Goal: Browse casually: Explore the website without a specific task or goal

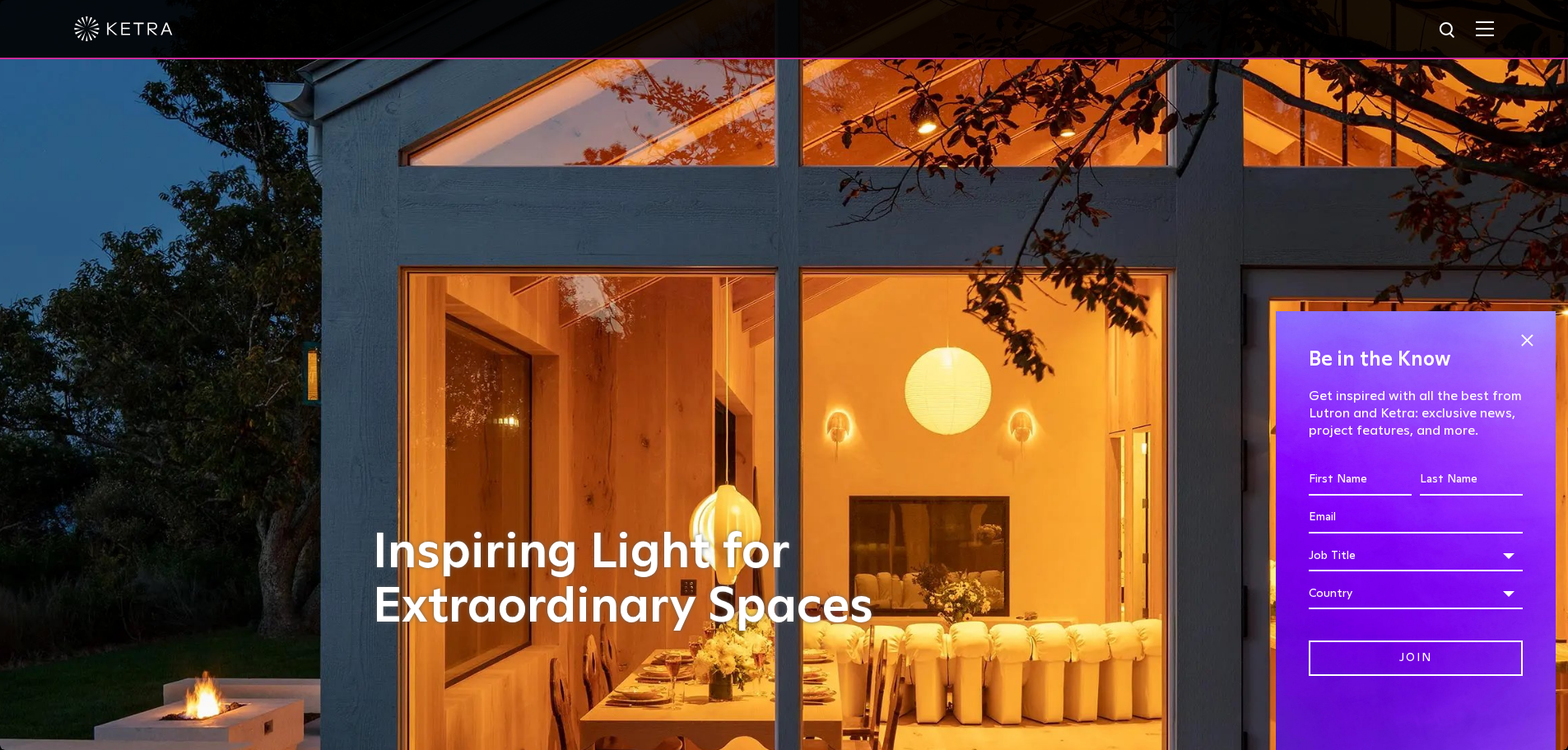
click at [1536, 340] on span at bounding box center [1527, 340] width 25 height 25
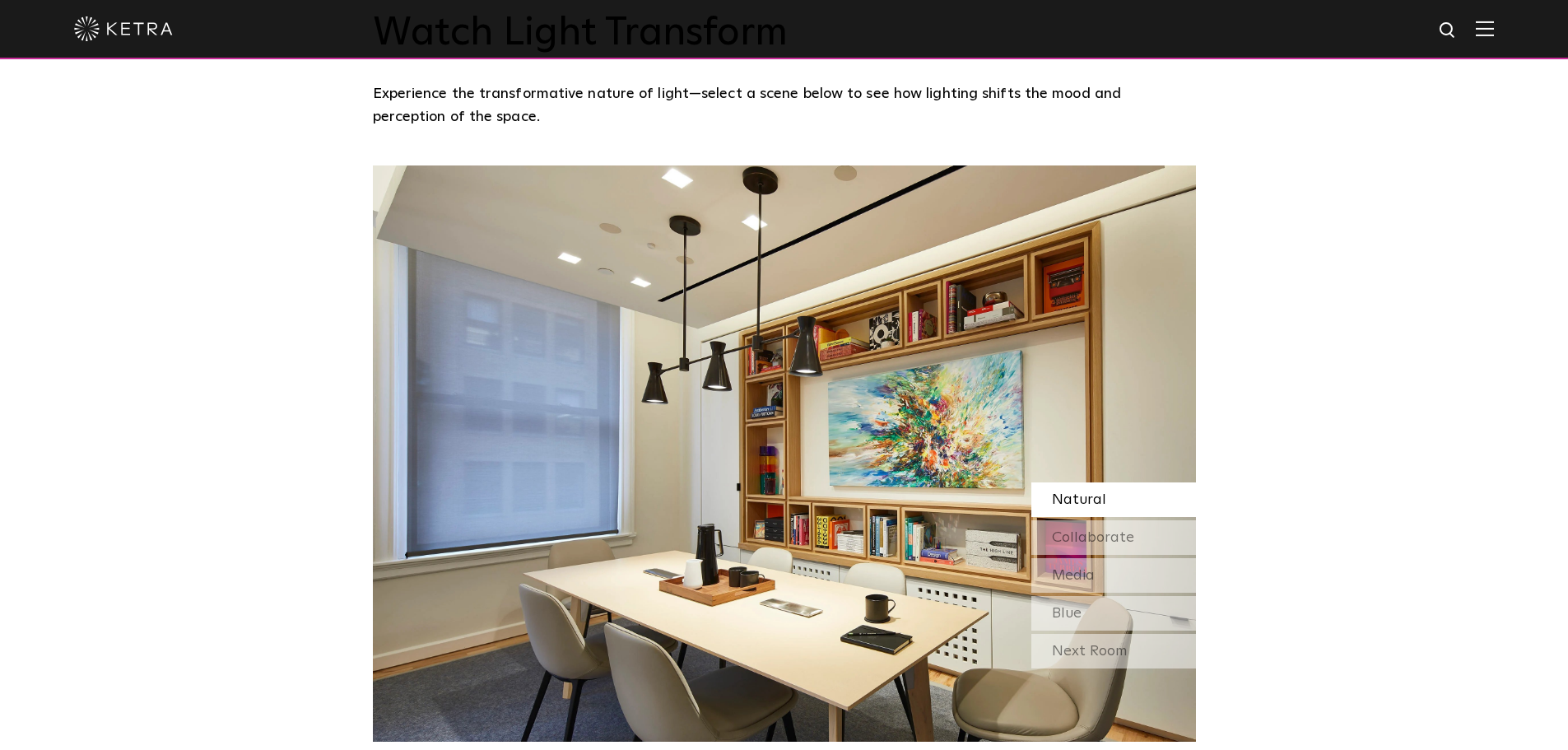
scroll to position [1427, 0]
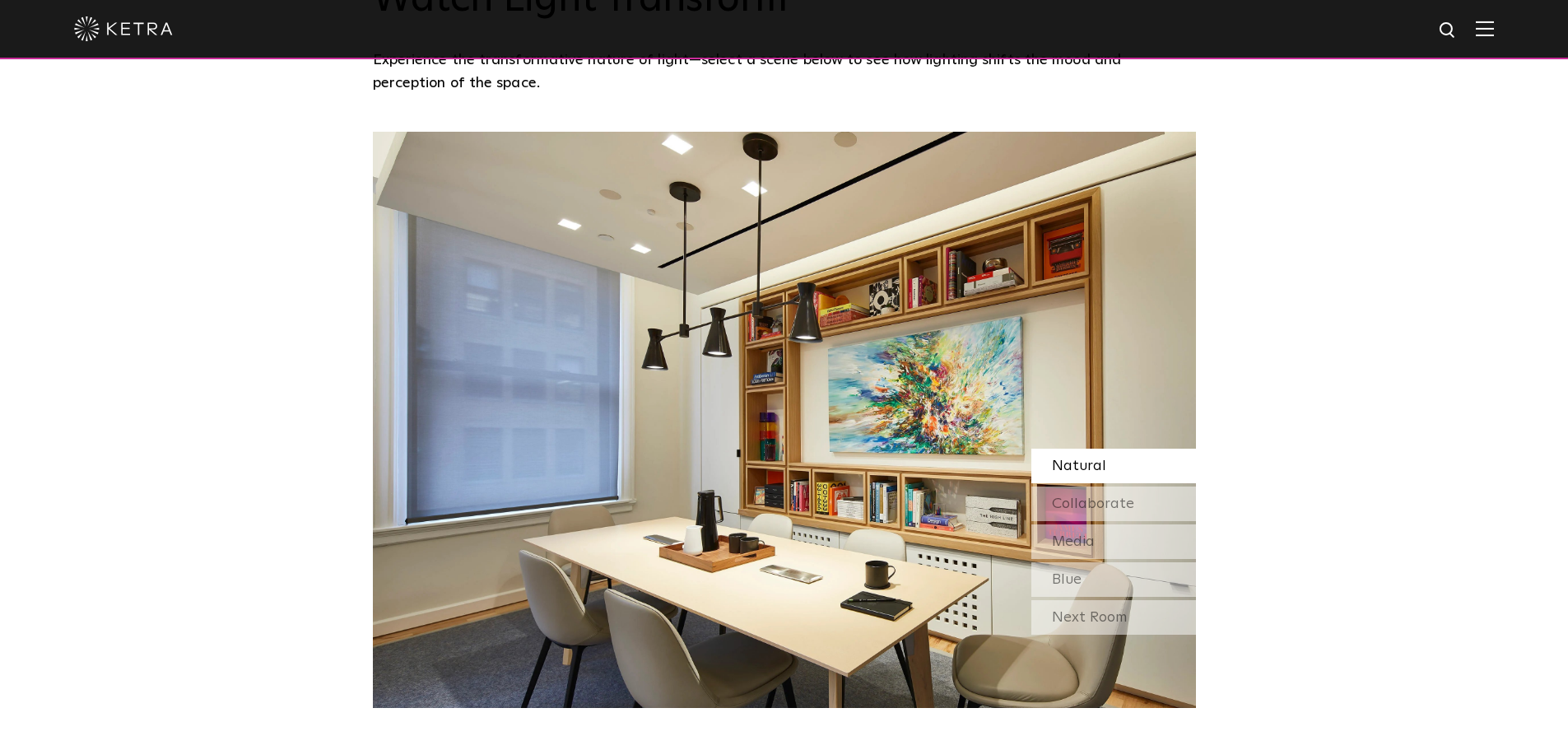
click at [1122, 511] on span "Collaborate" at bounding box center [1093, 503] width 82 height 15
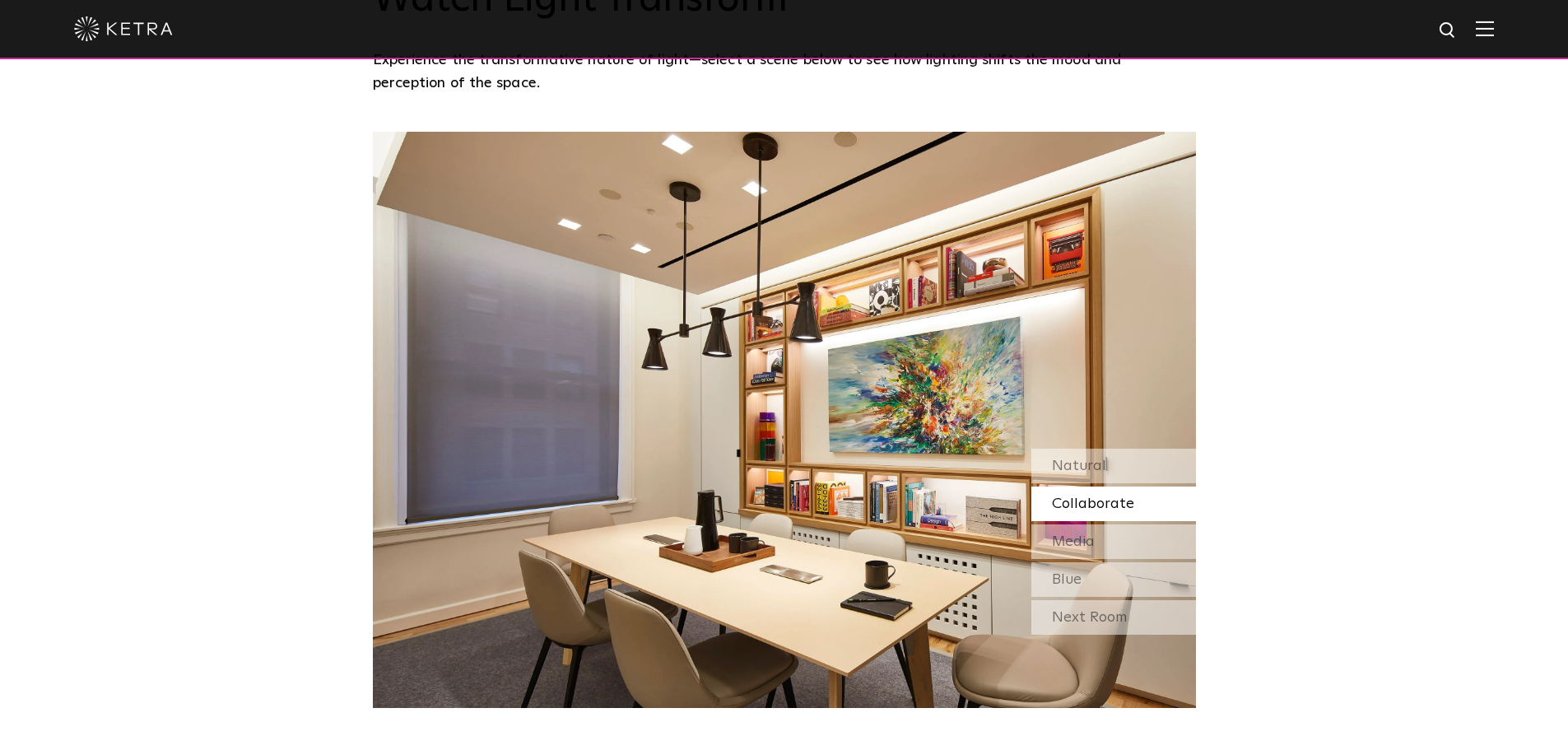
click at [1082, 477] on div "Natural" at bounding box center [1114, 465] width 165 height 34
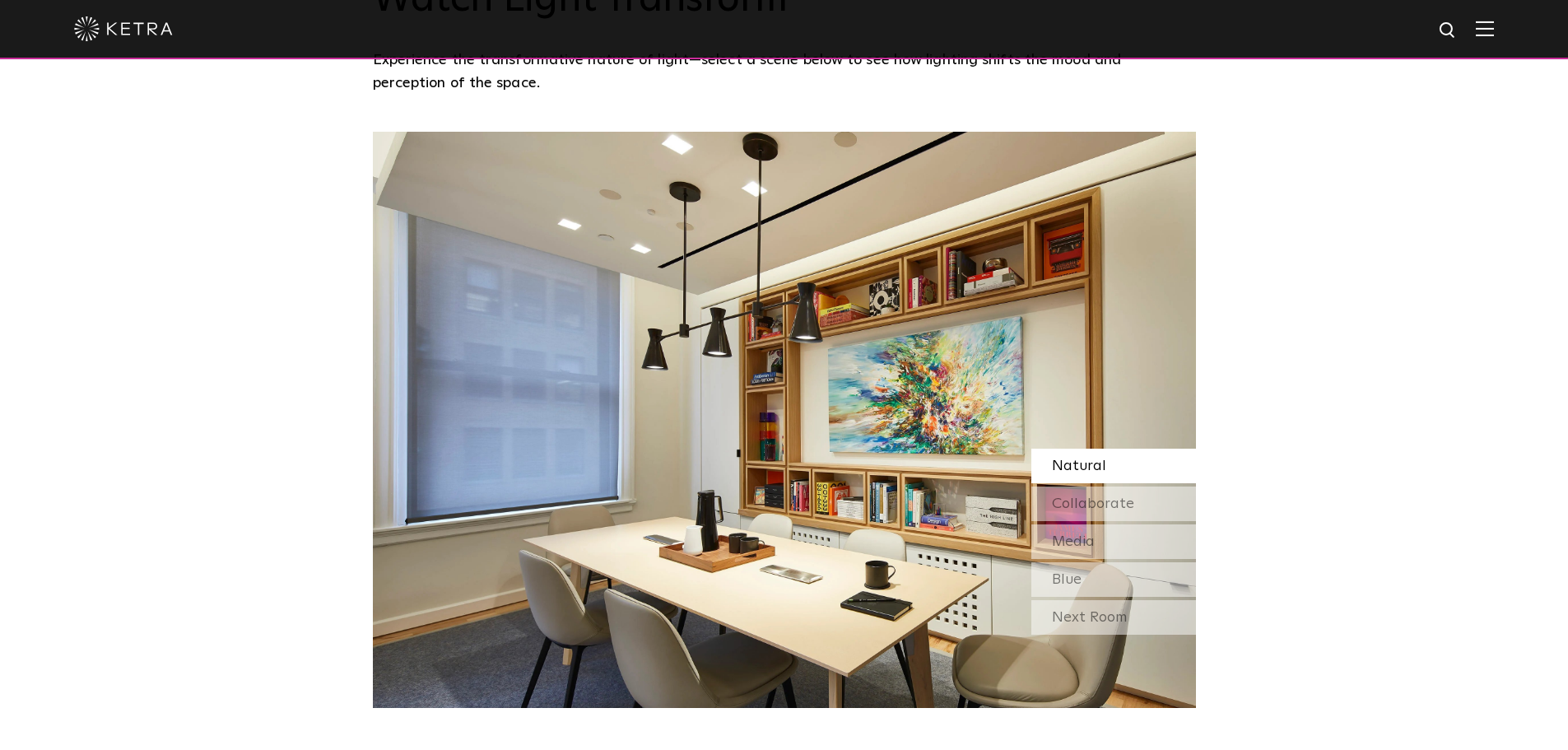
click at [1069, 538] on span "Media" at bounding box center [1073, 541] width 43 height 15
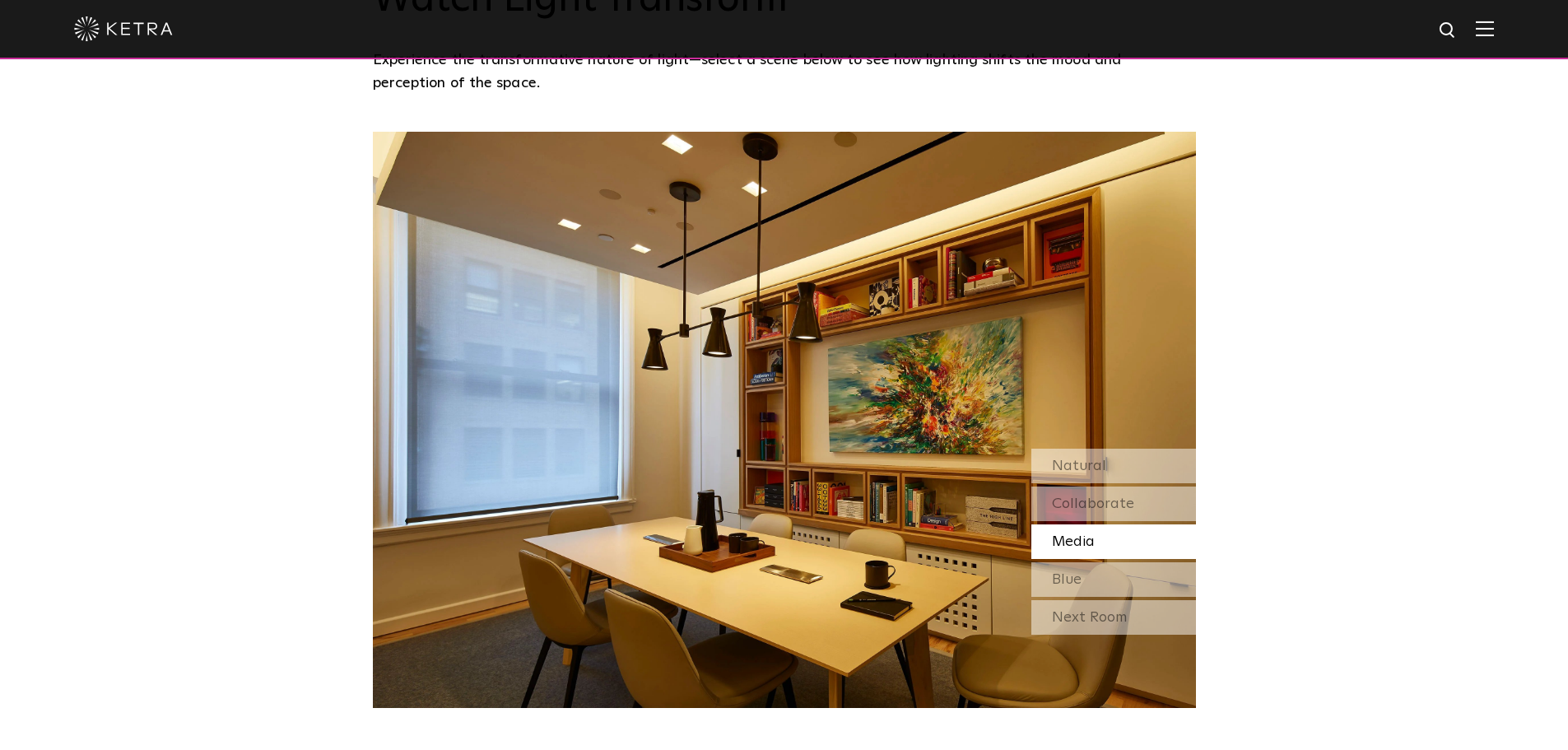
click at [1067, 577] on span "Blue" at bounding box center [1067, 579] width 30 height 15
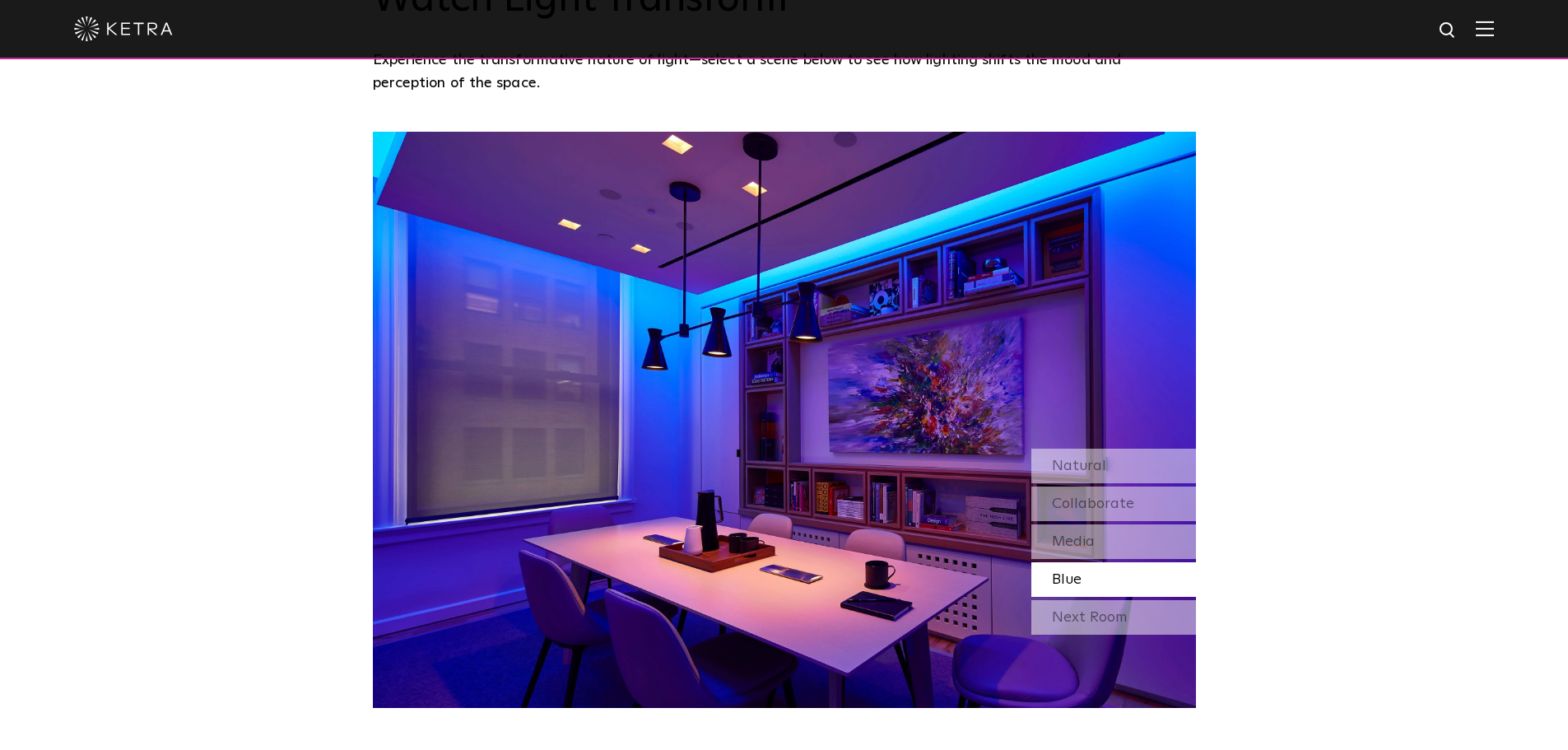
click at [1058, 618] on div "Next Room" at bounding box center [1114, 617] width 165 height 34
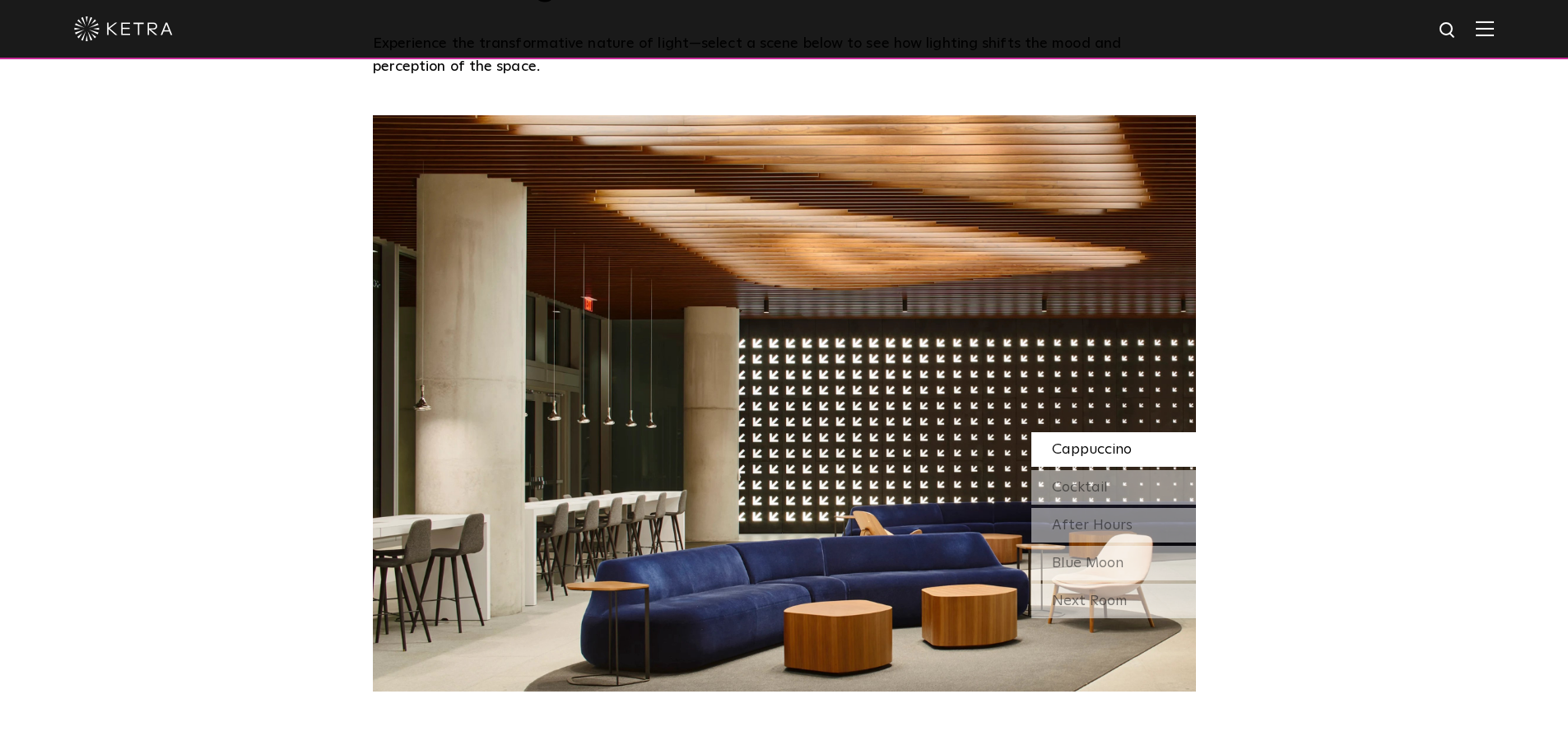
scroll to position [1445, 0]
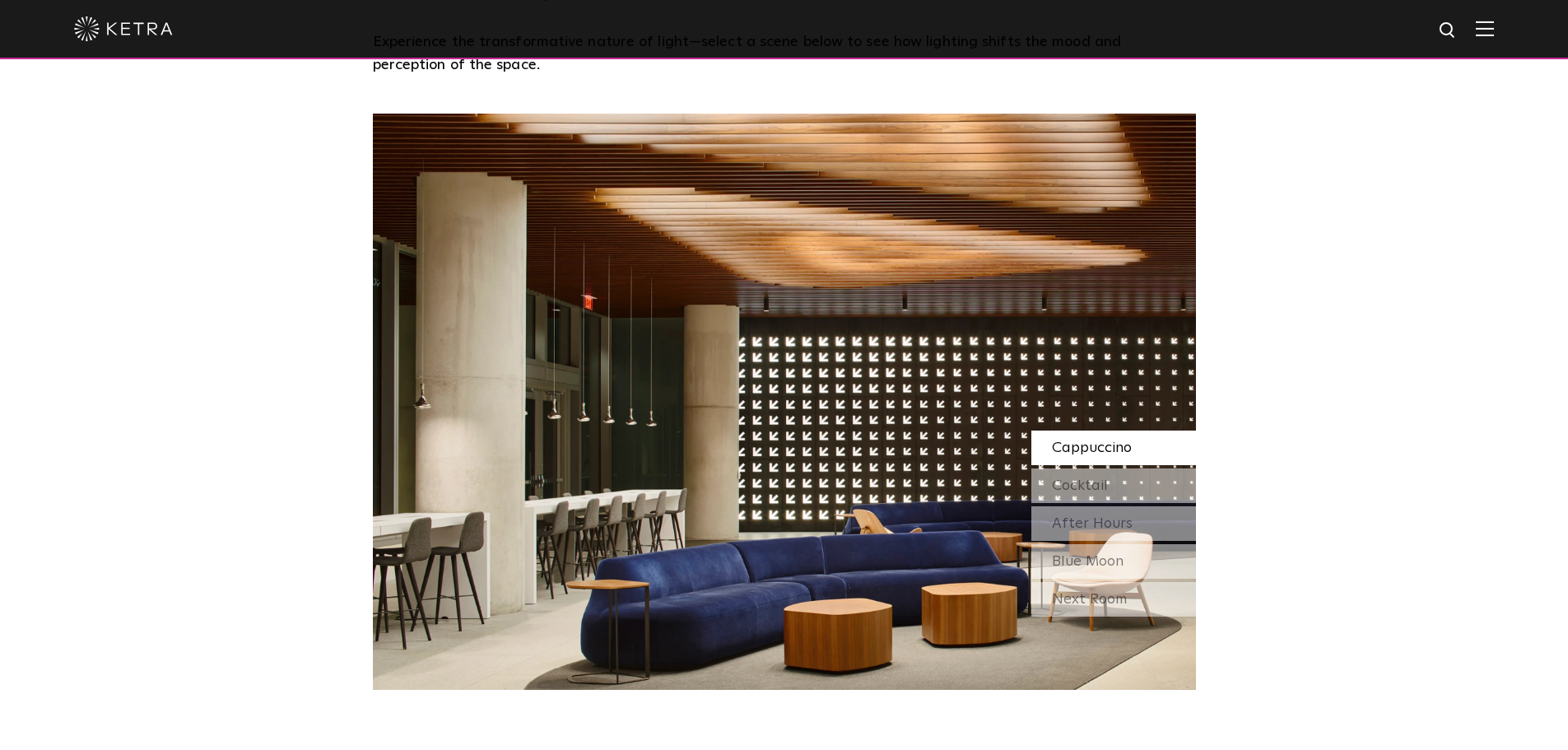
click at [1068, 491] on span "Cocktail" at bounding box center [1080, 485] width 56 height 15
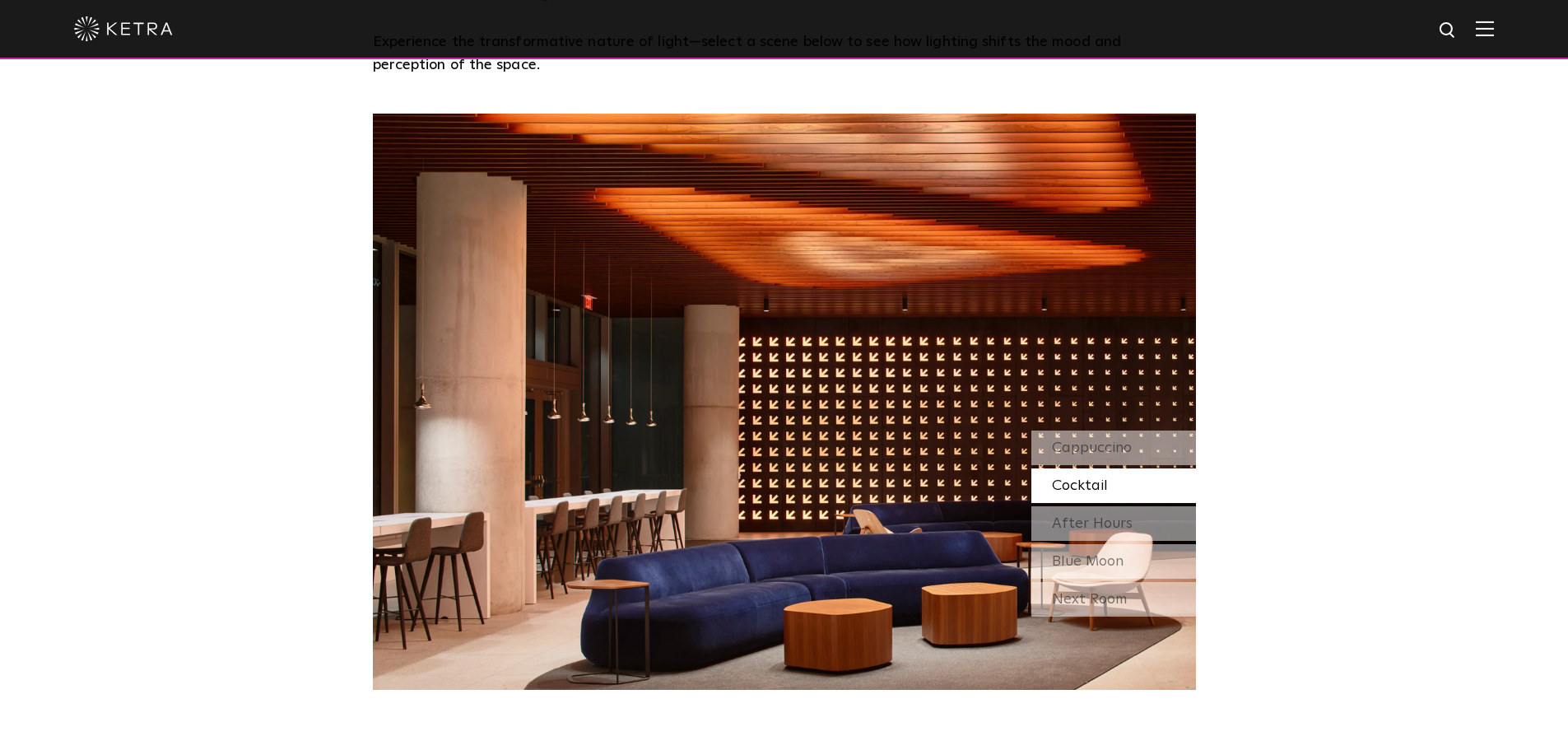
click at [1070, 528] on span "After Hours" at bounding box center [1092, 523] width 81 height 15
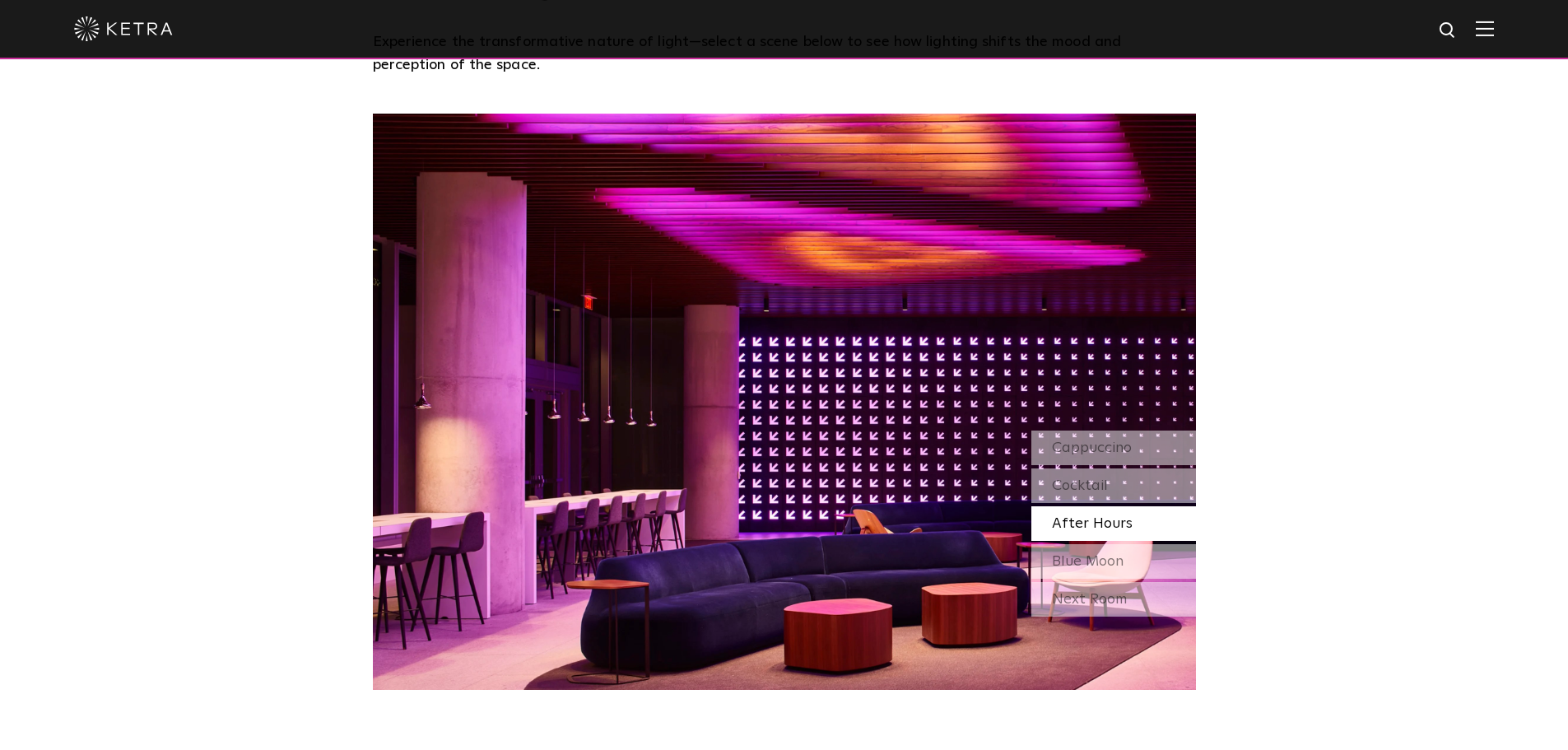
click at [1068, 562] on span "Blue Moon" at bounding box center [1088, 561] width 72 height 15
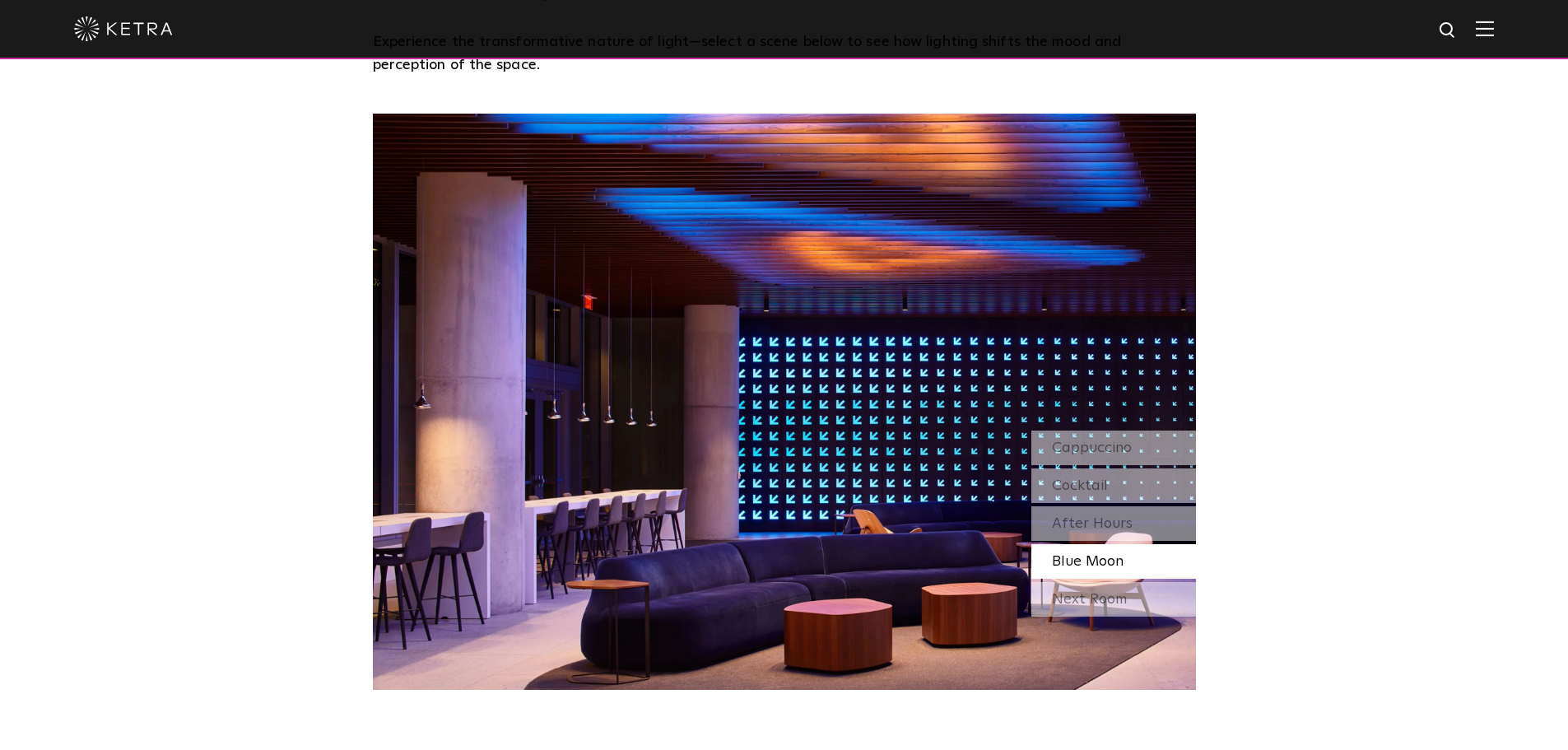
click at [1073, 610] on div "Next Room" at bounding box center [1114, 598] width 165 height 34
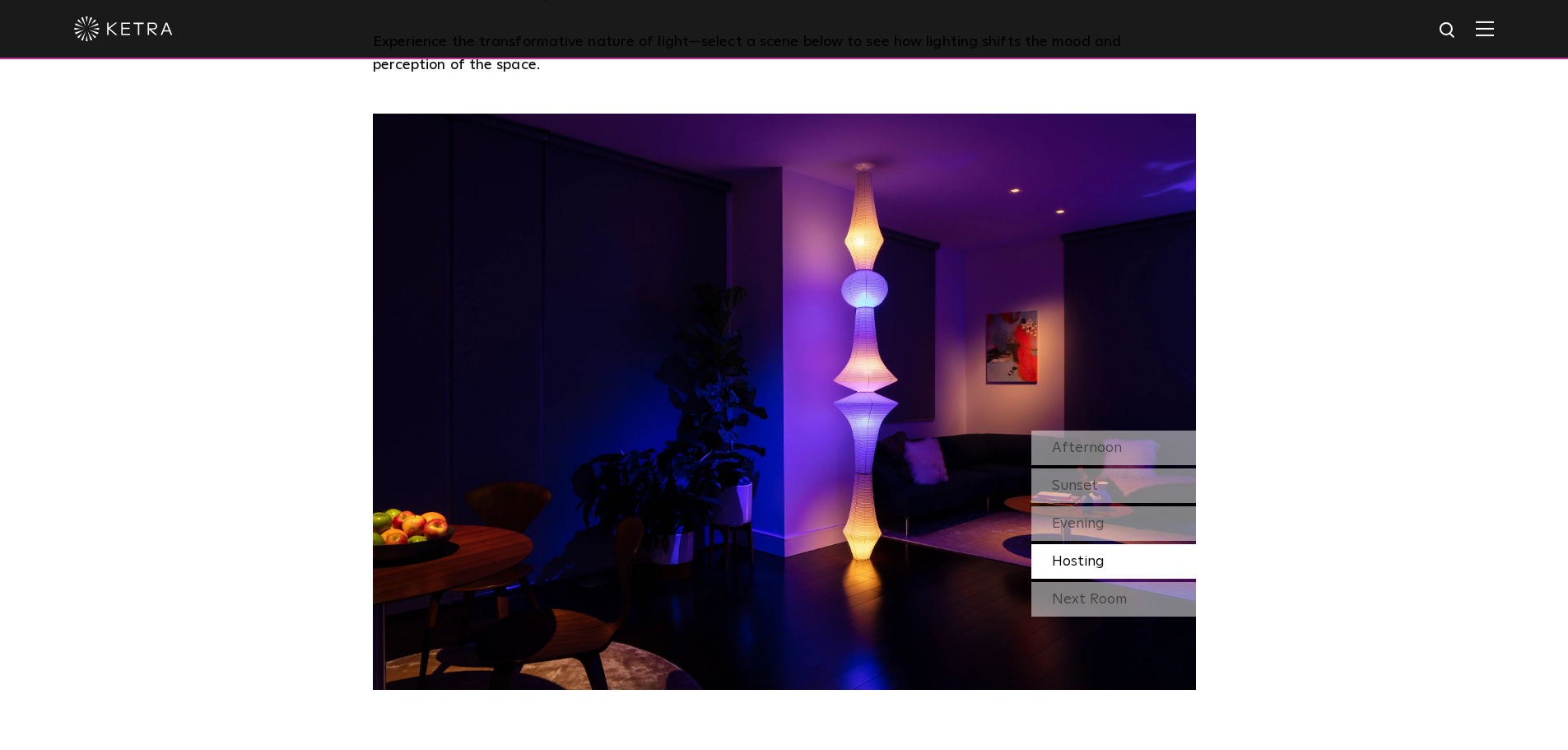
click at [1065, 534] on div "Evening" at bounding box center [1114, 523] width 165 height 34
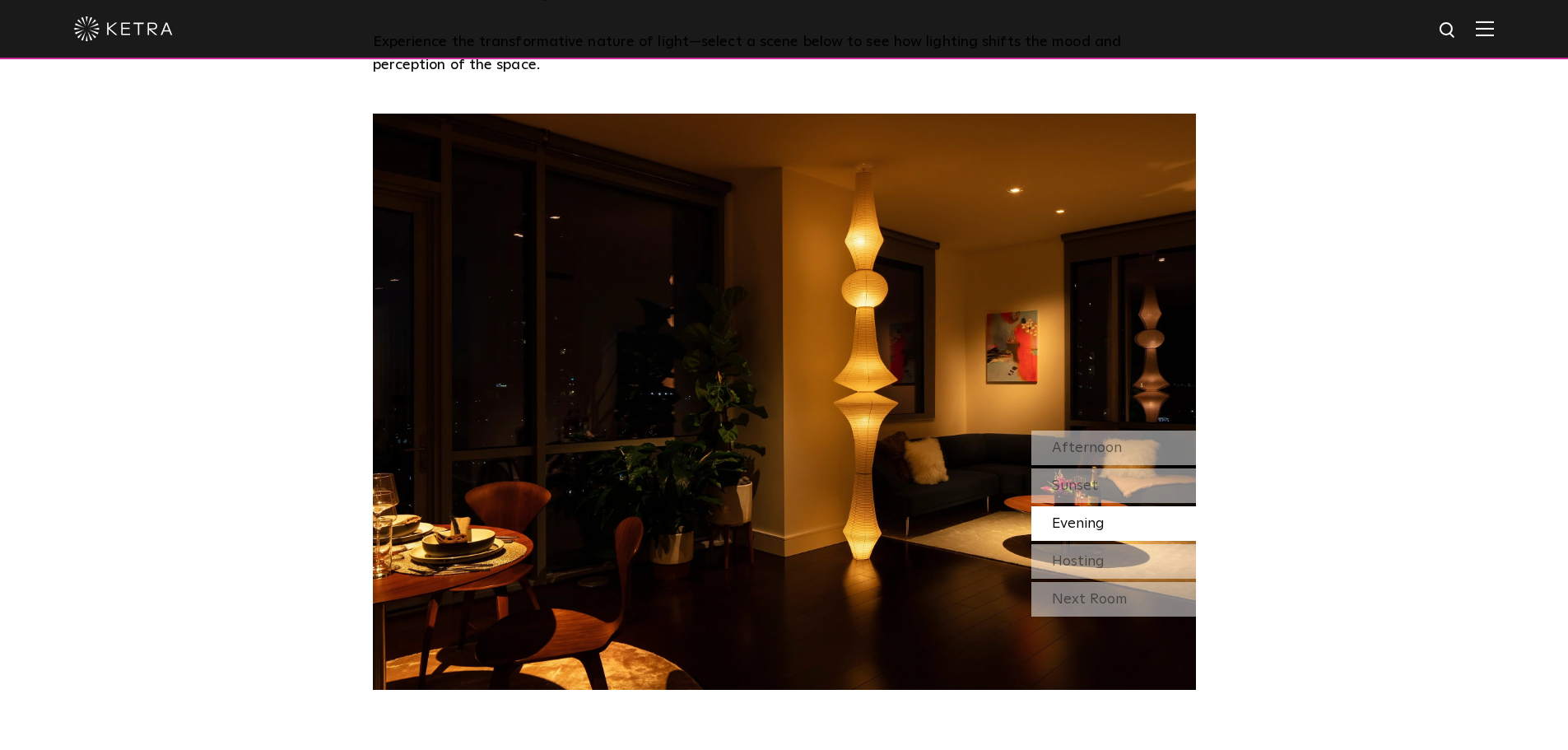
click at [1065, 487] on span "Sunset" at bounding box center [1075, 485] width 46 height 15
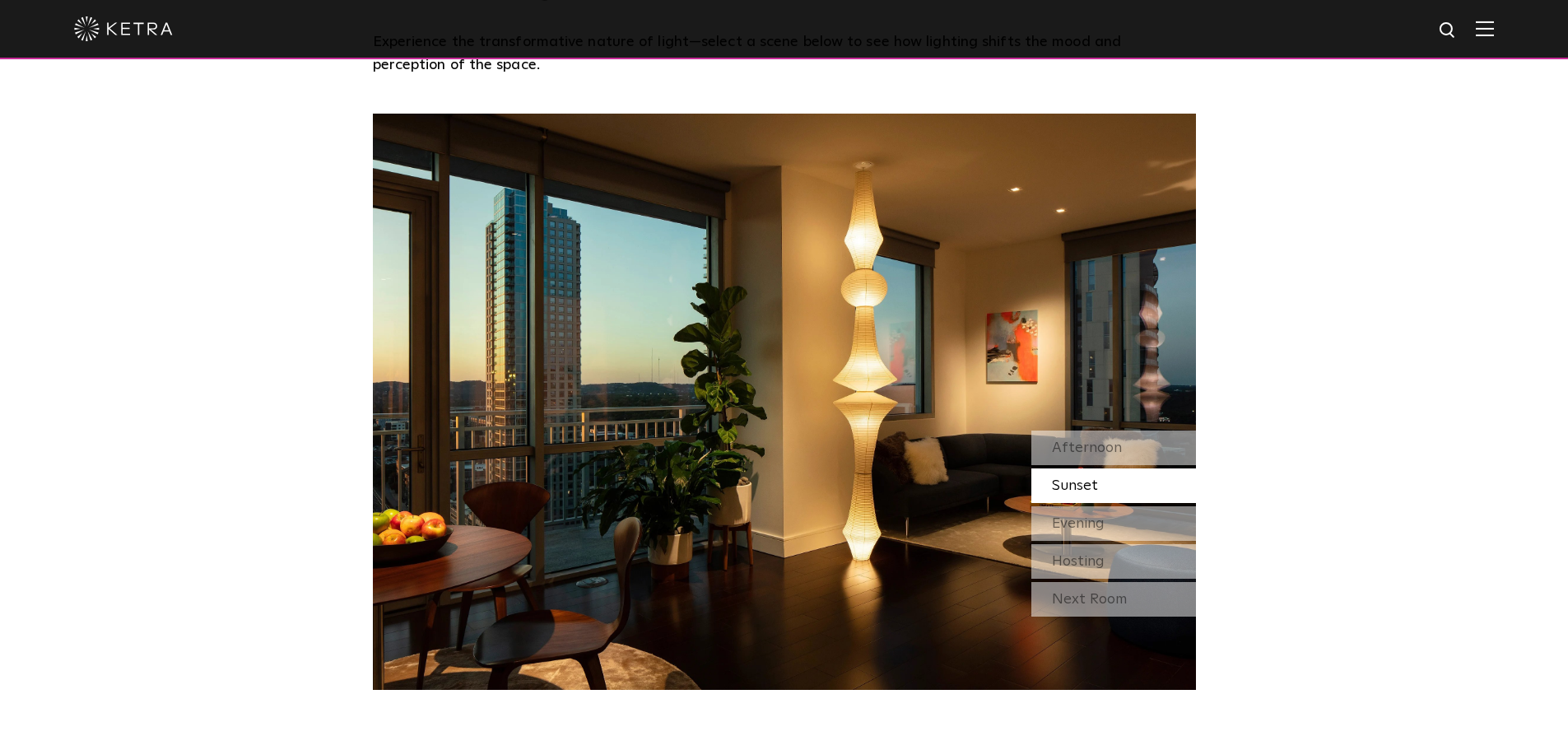
click at [1069, 451] on span "Afternoon" at bounding box center [1087, 448] width 70 height 15
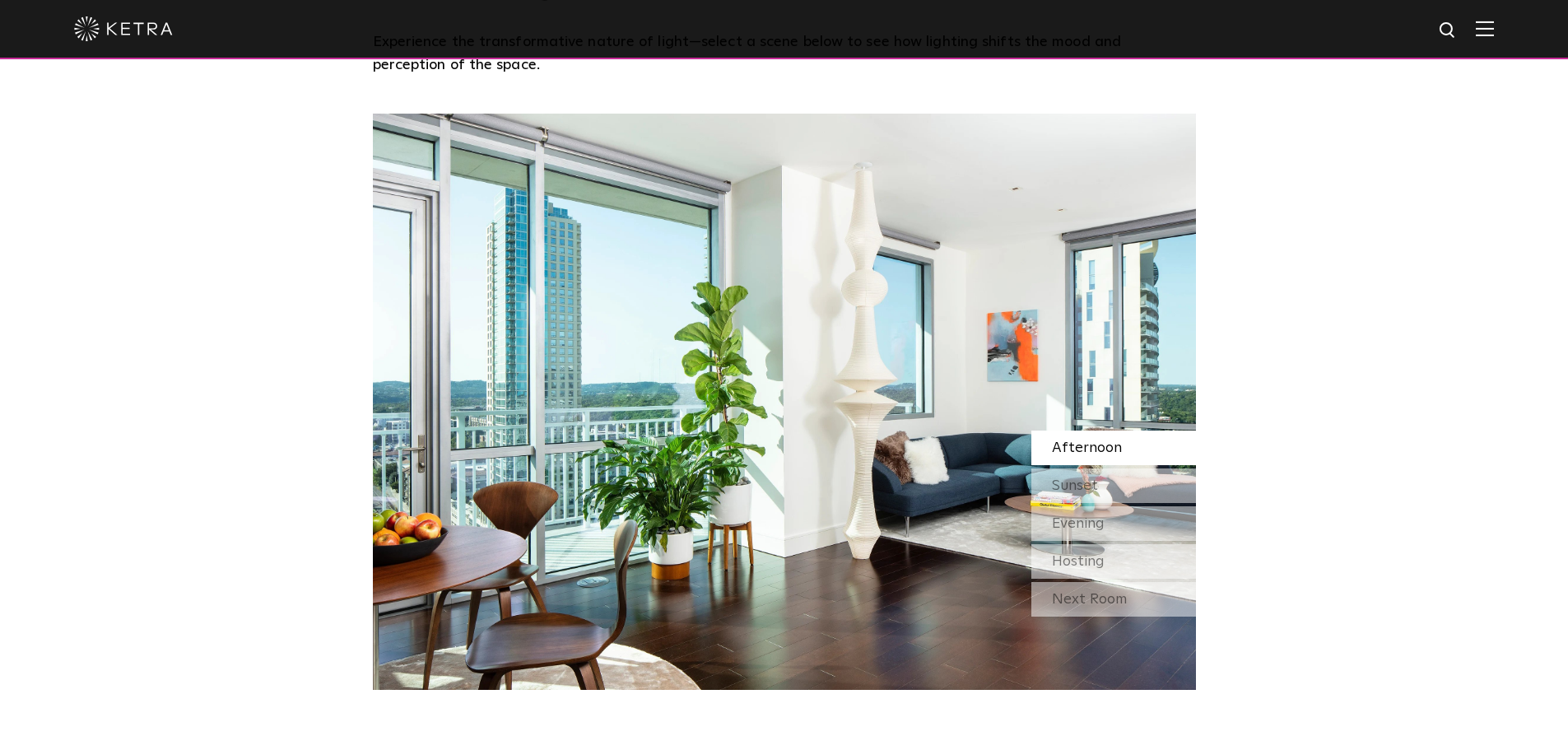
click at [1077, 568] on span "Hosting" at bounding box center [1078, 561] width 53 height 15
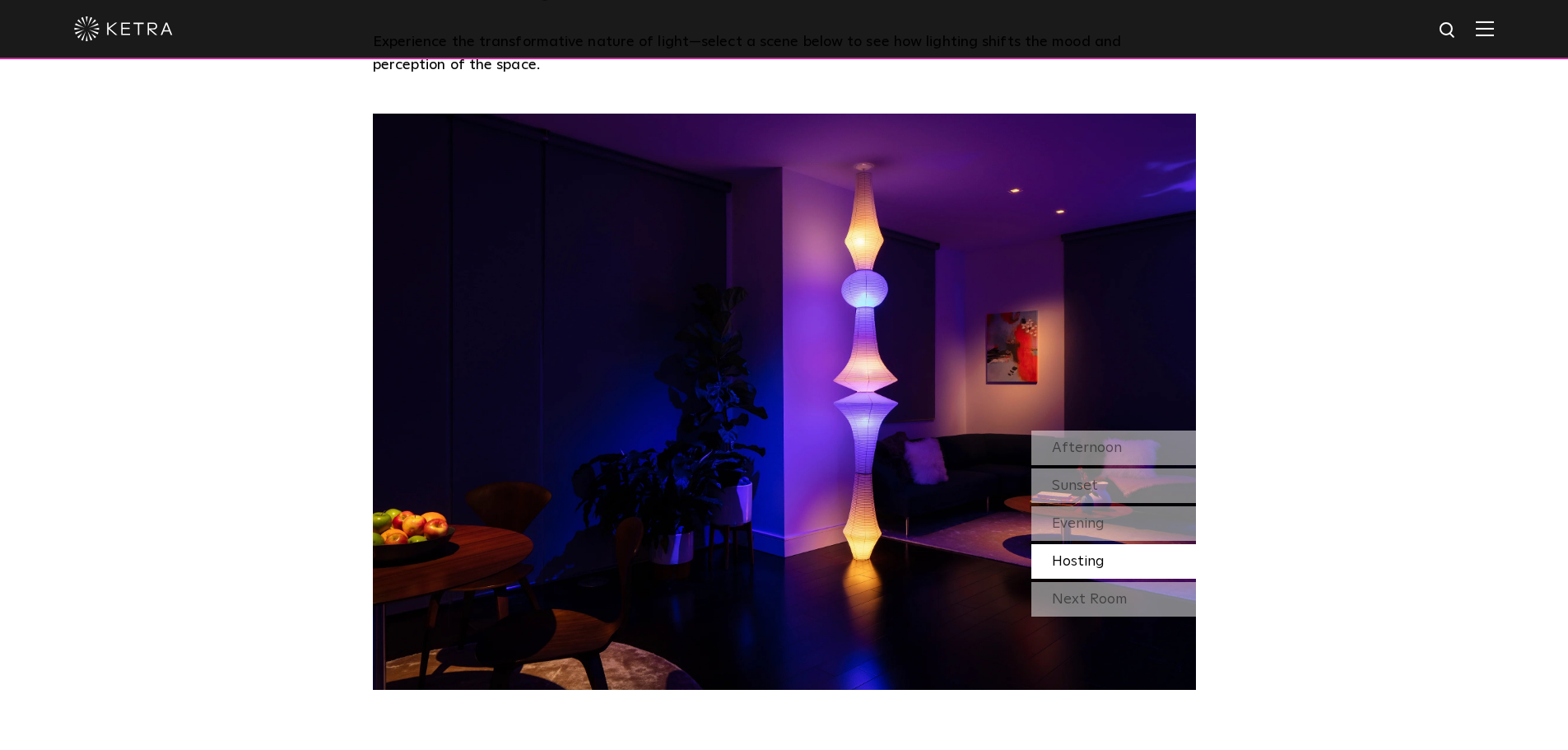
click at [1094, 611] on div "Next Room" at bounding box center [1114, 598] width 165 height 34
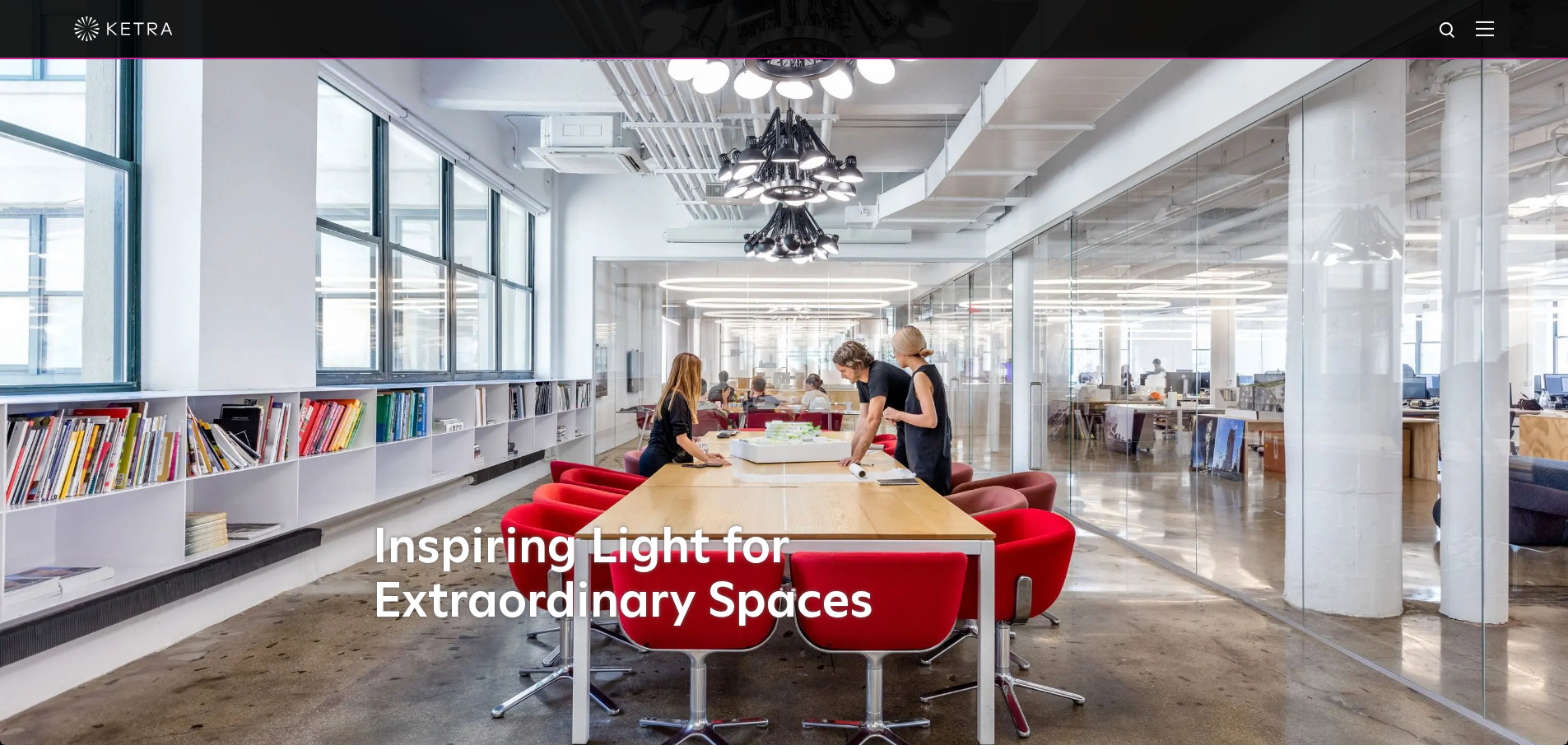
scroll to position [0, 0]
